Goal: Transaction & Acquisition: Book appointment/travel/reservation

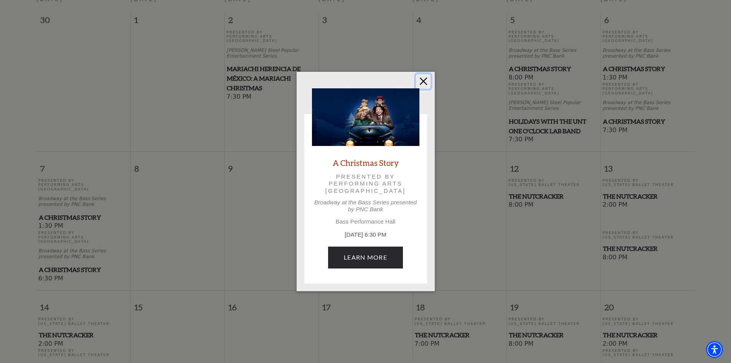
click at [425, 81] on button "Close" at bounding box center [423, 81] width 15 height 15
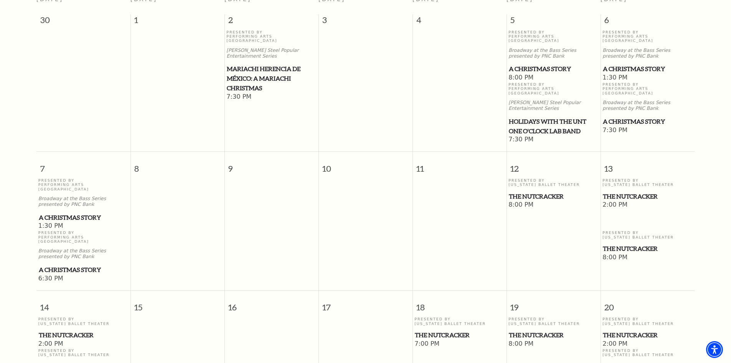
click at [610, 117] on span "A Christmas Story" at bounding box center [647, 122] width 89 height 10
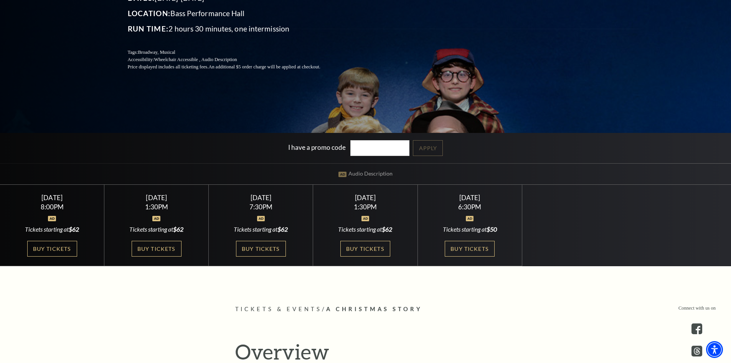
scroll to position [154, 0]
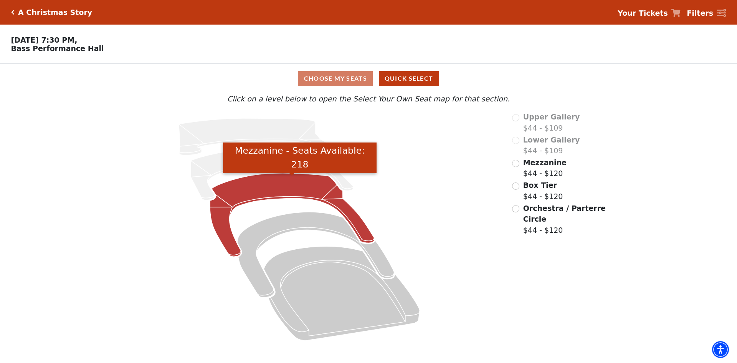
click at [271, 181] on icon "Mezzanine - Seats Available: 218" at bounding box center [292, 215] width 164 height 84
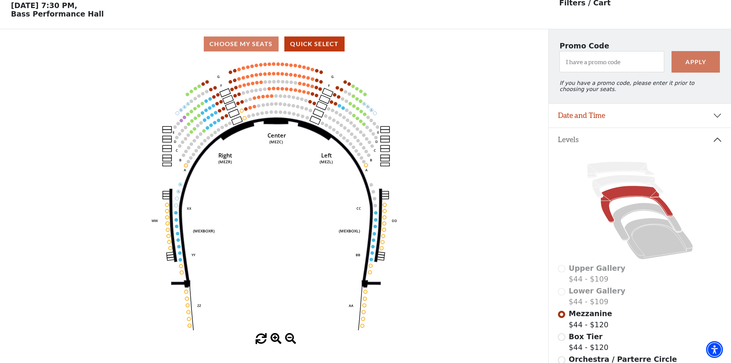
scroll to position [36, 0]
